Goal: Task Accomplishment & Management: Use online tool/utility

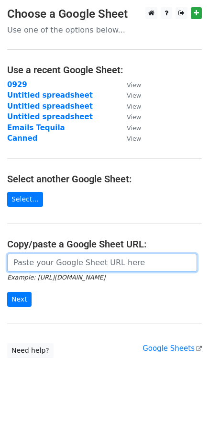
click at [54, 264] on input "url" at bounding box center [102, 263] width 190 height 18
paste input "https://docs.google.com/spreadsheets/d/11oEBLi9yOGxH0MOY1FhCoySUxev_-PhqU_66dpl…"
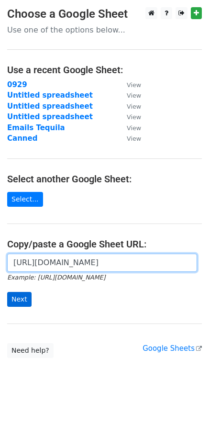
type input "https://docs.google.com/spreadsheets/d/11oEBLi9yOGxH0MOY1FhCoySUxev_-PhqU_66dpl…"
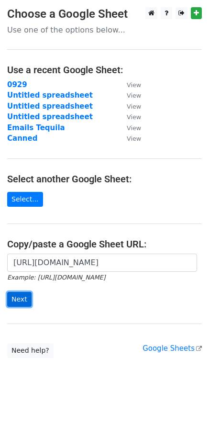
scroll to position [0, 0]
click at [17, 302] on input "Next" at bounding box center [19, 299] width 24 height 15
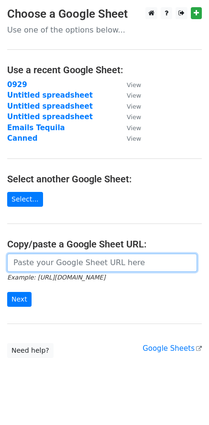
click at [73, 265] on input "url" at bounding box center [102, 263] width 190 height 18
paste input "https://docs.google.com/spreadsheets/d/11oEBLi9yOGxH0MOY1FhCoySUxev_-PhqU_66dpl…"
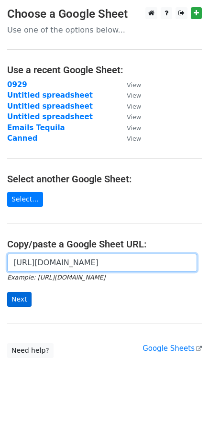
type input "https://docs.google.com/spreadsheets/d/11oEBLi9yOGxH0MOY1FhCoySUxev_-PhqU_66dpl…"
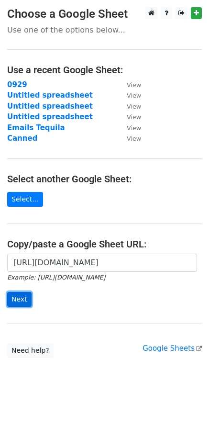
click at [27, 294] on input "Next" at bounding box center [19, 299] width 24 height 15
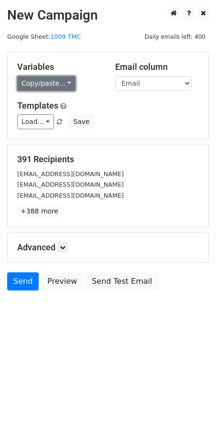
click at [29, 79] on link "Copy/paste..." at bounding box center [46, 83] width 58 height 15
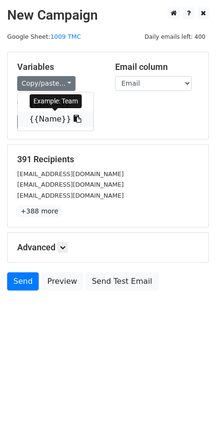
click at [44, 118] on link "{{Name}}" at bounding box center [56, 119] width 76 height 15
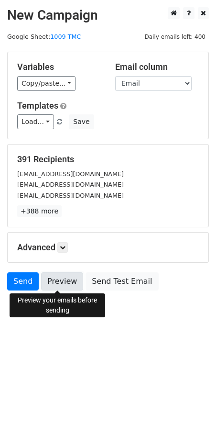
click at [69, 286] on link "Preview" at bounding box center [62, 281] width 42 height 18
click at [61, 280] on link "Preview" at bounding box center [62, 281] width 42 height 18
click at [54, 286] on link "Preview" at bounding box center [62, 281] width 42 height 18
click at [53, 283] on link "Preview" at bounding box center [62, 281] width 42 height 18
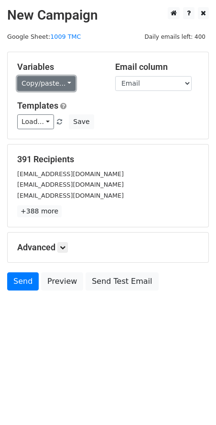
click at [41, 80] on link "Copy/paste..." at bounding box center [46, 83] width 58 height 15
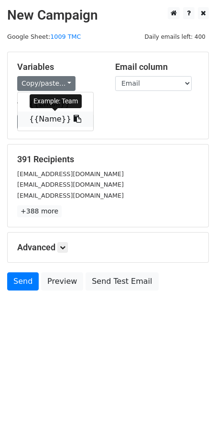
click at [45, 118] on link "{{Name}}" at bounding box center [56, 119] width 76 height 15
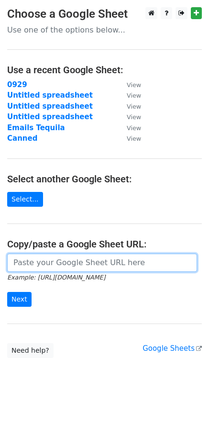
click at [57, 268] on input "url" at bounding box center [102, 263] width 190 height 18
paste input "[URL][DOMAIN_NAME]"
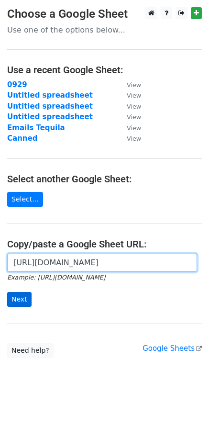
type input "[URL][DOMAIN_NAME]"
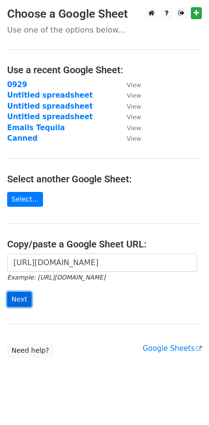
click at [20, 300] on input "Next" at bounding box center [19, 299] width 24 height 15
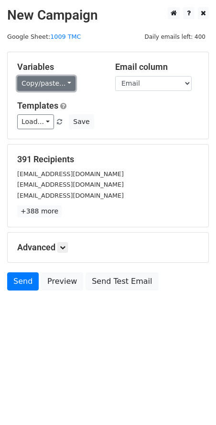
click at [47, 90] on link "Copy/paste..." at bounding box center [46, 83] width 58 height 15
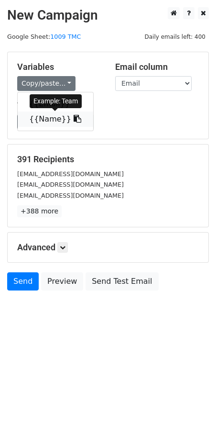
click at [48, 118] on link "{{Name}}" at bounding box center [56, 119] width 76 height 15
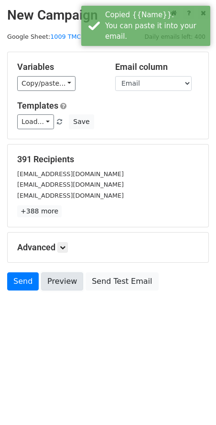
click at [55, 285] on link "Preview" at bounding box center [62, 281] width 42 height 18
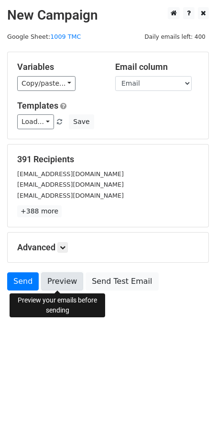
click at [56, 284] on link "Preview" at bounding box center [62, 281] width 42 height 18
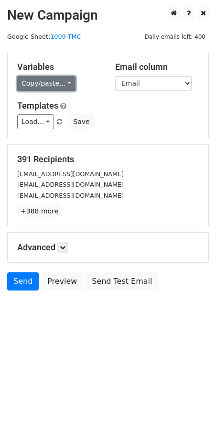
click at [55, 90] on link "Copy/paste..." at bounding box center [46, 83] width 58 height 15
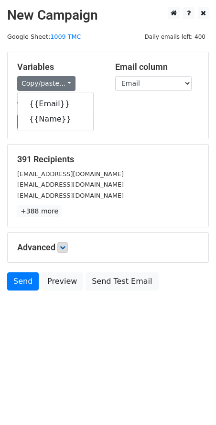
drag, startPoint x: 73, startPoint y: 240, endPoint x: 67, endPoint y: 248, distance: 10.5
click at [71, 244] on div "Advanced Tracking Track Opens UTM Codes Track Clicks Filters Only include sprea…" at bounding box center [108, 248] width 201 height 30
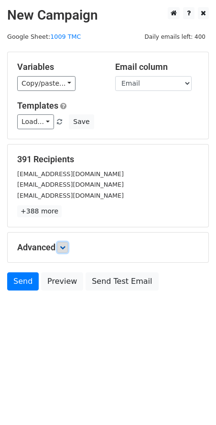
click at [66, 248] on icon at bounding box center [63, 248] width 6 height 6
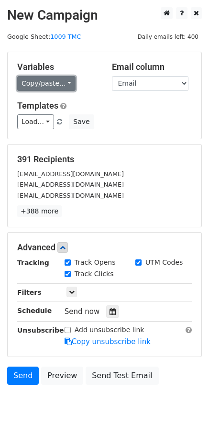
click at [46, 82] on link "Copy/paste..." at bounding box center [46, 83] width 58 height 15
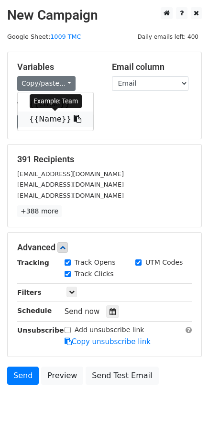
click at [50, 118] on link "{{Name}}" at bounding box center [56, 119] width 76 height 15
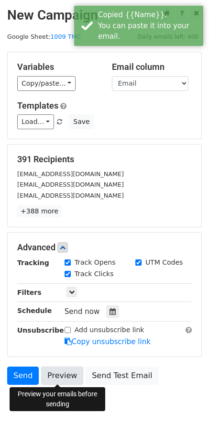
click at [54, 372] on link "Preview" at bounding box center [62, 376] width 42 height 18
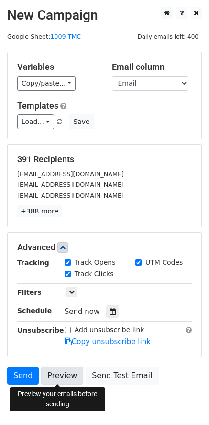
click at [66, 373] on link "Preview" at bounding box center [62, 376] width 42 height 18
click at [68, 380] on link "Preview" at bounding box center [62, 376] width 42 height 18
click at [63, 379] on link "Preview" at bounding box center [62, 376] width 42 height 18
click at [54, 374] on link "Preview" at bounding box center [62, 376] width 42 height 18
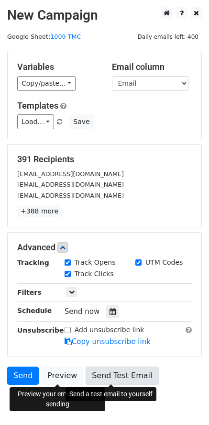
click at [96, 370] on link "Send Test Email" at bounding box center [122, 376] width 73 height 18
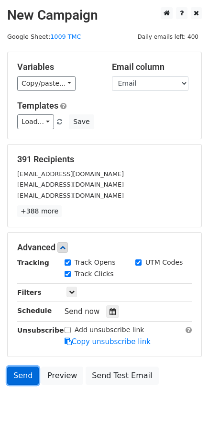
click at [21, 382] on link "Send" at bounding box center [23, 376] width 32 height 18
